Goal: Information Seeking & Learning: Learn about a topic

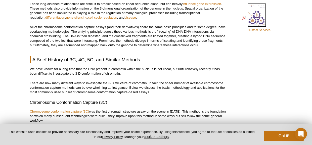
scroll to position [411, 0]
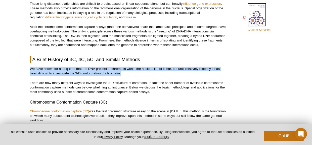
drag, startPoint x: 122, startPoint y: 73, endPoint x: 19, endPoint y: 65, distance: 102.6
copy p "We have known for a long time that the DNA present in chromatin within the nucl…"
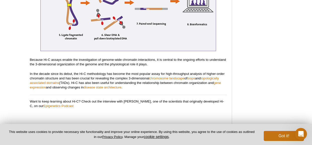
scroll to position [1146, 0]
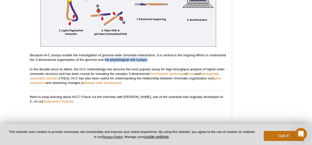
drag, startPoint x: 106, startPoint y: 54, endPoint x: 149, endPoint y: 56, distance: 43.5
click at [149, 56] on p "Because Hi-C assays enable the investigation of genome-wide chromatin interacti…" at bounding box center [128, 57] width 197 height 9
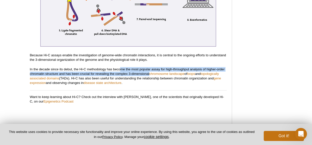
drag, startPoint x: 121, startPoint y: 64, endPoint x: 149, endPoint y: 70, distance: 28.4
click at [149, 70] on p "In the decade since its debut, the Hi-C methodology has become the most popular…" at bounding box center [128, 76] width 197 height 18
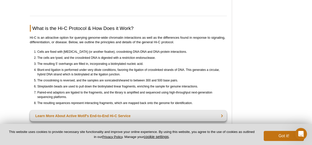
scroll to position [1279, 0]
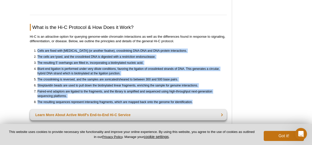
drag, startPoint x: 37, startPoint y: 48, endPoint x: 195, endPoint y: 97, distance: 165.4
click at [195, 97] on ol "Cells are fixed with [MEDICAL_DATA] (or another fixative), crosslinking DNA-DNA…" at bounding box center [126, 77] width 192 height 56
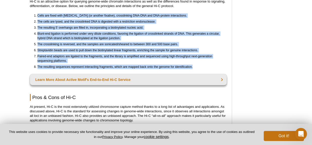
scroll to position [1322, 0]
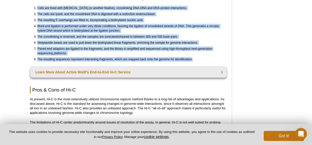
copy ol "Lorem ips dolor sita consectetura (el seddoei temporin), utlaboreetdo MAG-ALI e…"
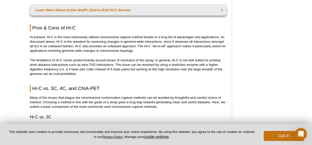
scroll to position [1384, 0]
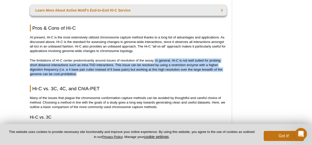
drag, startPoint x: 154, startPoint y: 56, endPoint x: 105, endPoint y: 69, distance: 51.5
click at [105, 69] on p "The limitations of Hi-C center predominantly around issues of resolution of the…" at bounding box center [128, 67] width 197 height 18
copy p "In general, Hi-C is not well suited for probing short distance interactions suc…"
